Goal: Task Accomplishment & Management: Manage account settings

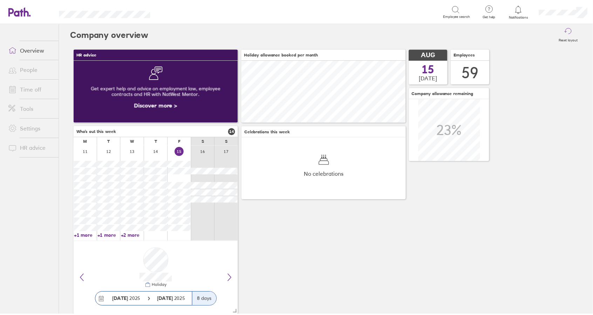
scroll to position [62, 166]
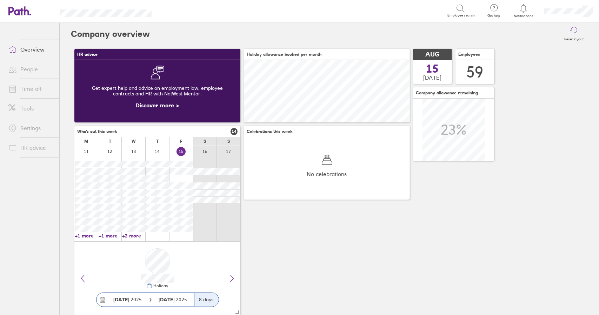
click at [29, 88] on link "Time off" at bounding box center [31, 89] width 56 height 14
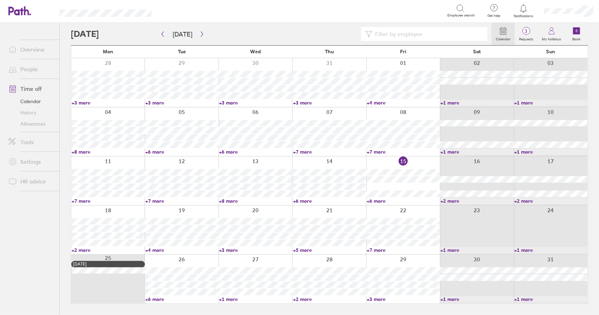
click at [158, 248] on link "+4 more" at bounding box center [181, 250] width 73 height 6
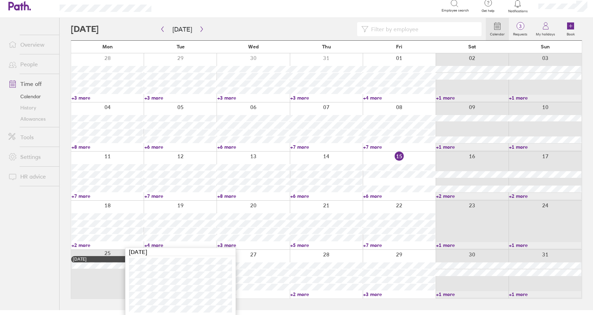
scroll to position [6, 0]
click at [224, 244] on link "+3 more" at bounding box center [253, 244] width 72 height 6
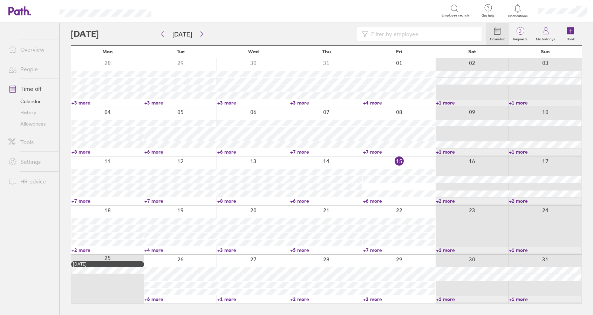
scroll to position [0, 0]
click at [229, 249] on link "+3 more" at bounding box center [255, 250] width 73 height 6
click at [308, 250] on link "+5 more" at bounding box center [329, 250] width 73 height 6
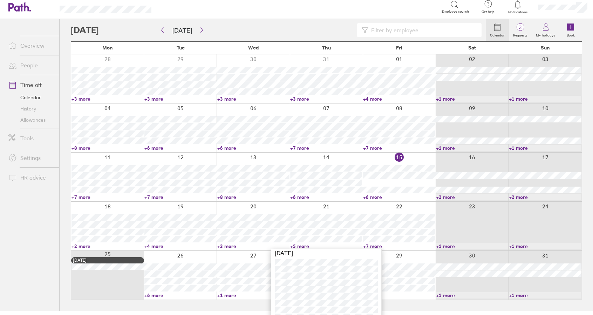
scroll to position [12, 0]
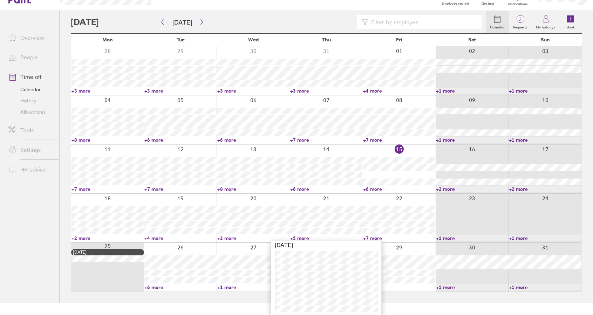
click at [301, 237] on link "+5 more" at bounding box center [326, 238] width 72 height 6
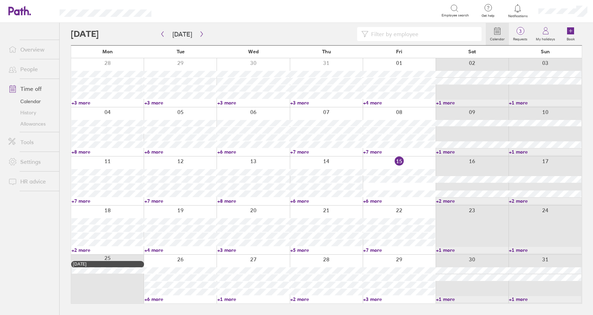
scroll to position [0, 0]
click at [380, 250] on link "+7 more" at bounding box center [402, 250] width 73 height 6
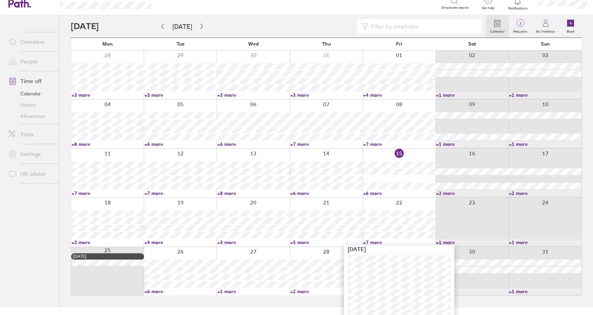
scroll to position [26, 0]
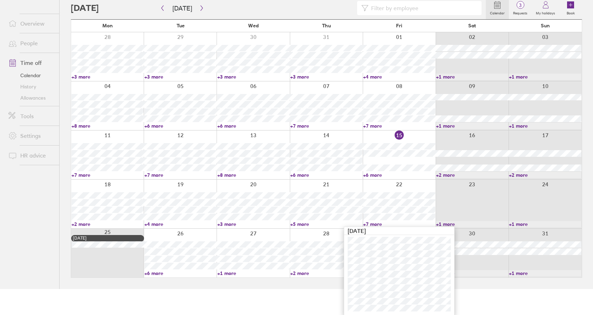
click at [377, 223] on link "+7 more" at bounding box center [399, 224] width 72 height 6
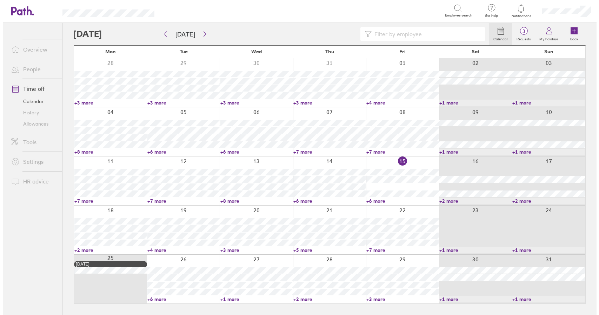
scroll to position [0, 0]
click at [32, 90] on link "Time off" at bounding box center [31, 89] width 56 height 14
